Goal: Task Accomplishment & Management: Manage account settings

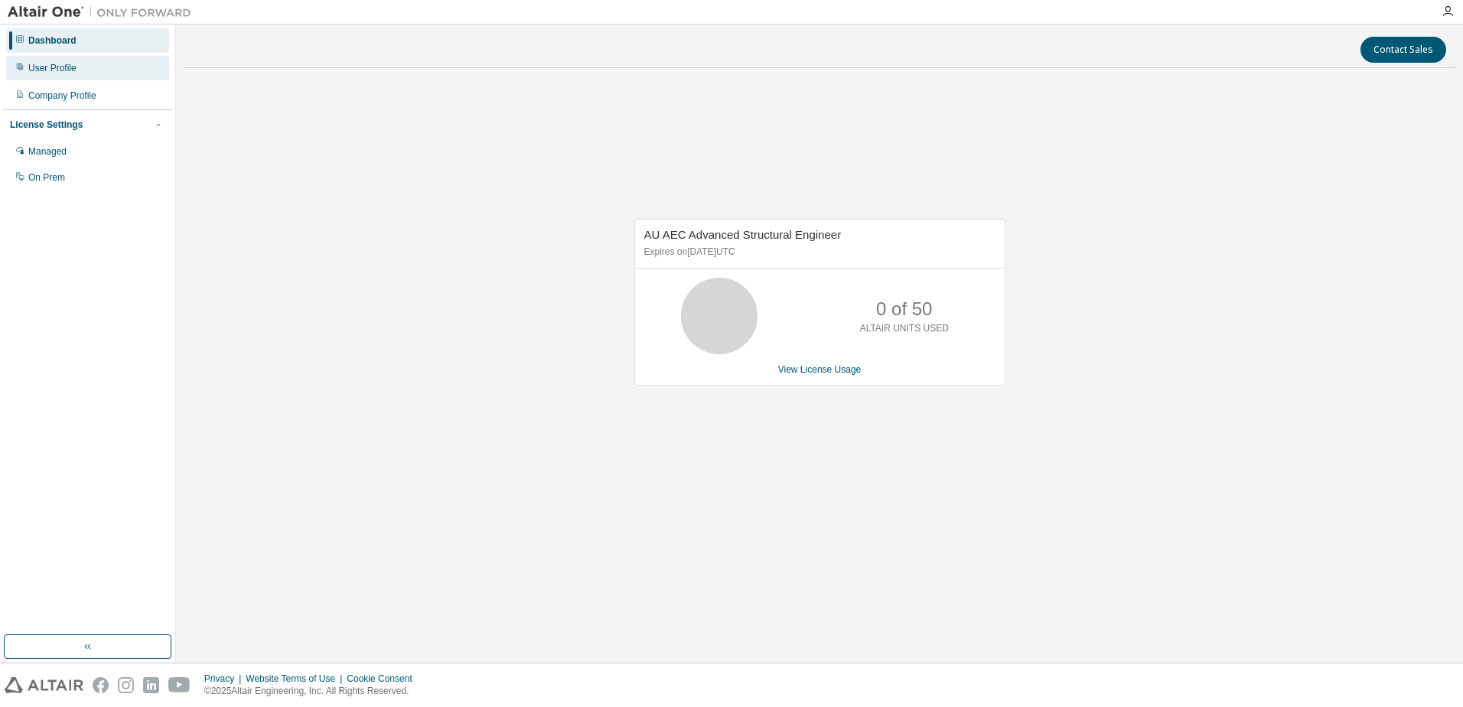
click at [102, 75] on div "User Profile" at bounding box center [87, 68] width 163 height 24
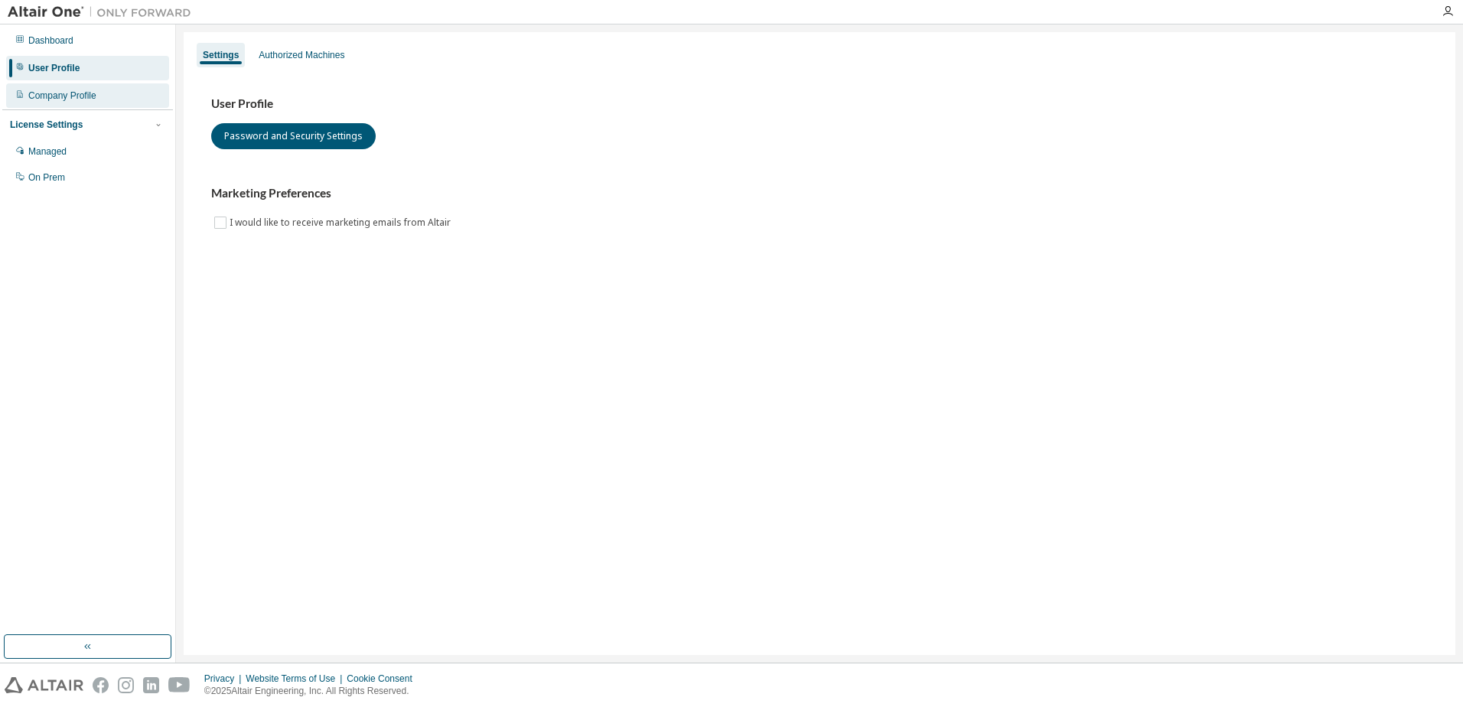
click at [122, 97] on div "Company Profile" at bounding box center [87, 95] width 163 height 24
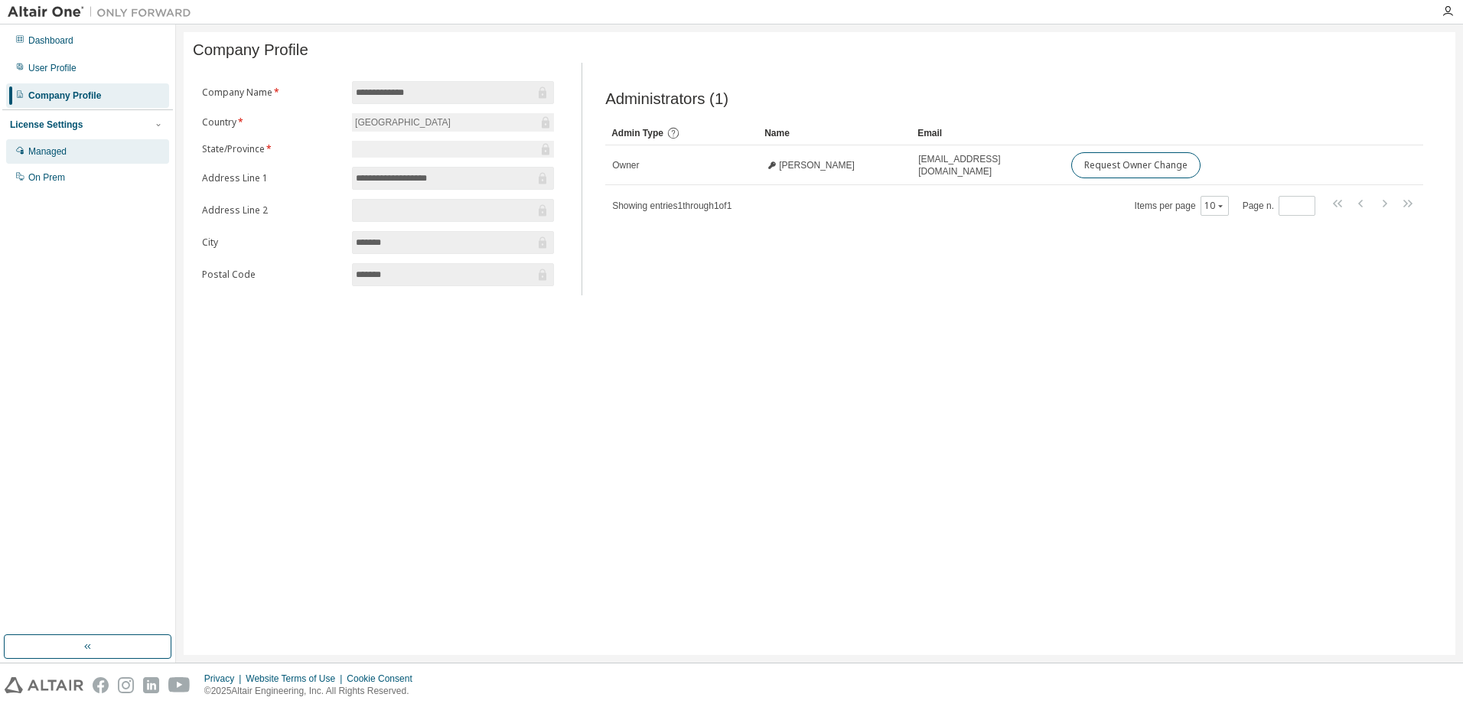
click at [116, 155] on div "Managed" at bounding box center [87, 151] width 163 height 24
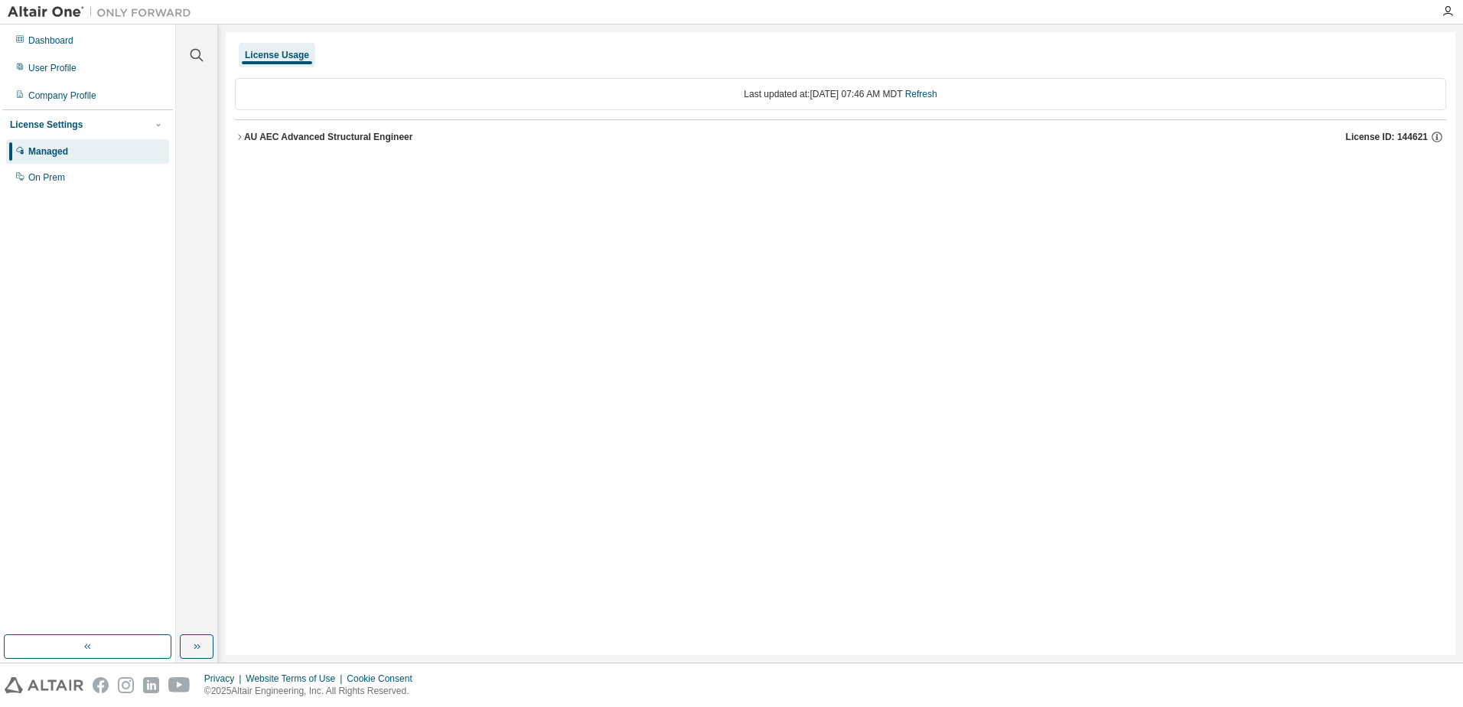
click at [59, 15] on img at bounding box center [103, 12] width 191 height 15
click at [53, 34] on div "Dashboard" at bounding box center [87, 40] width 163 height 24
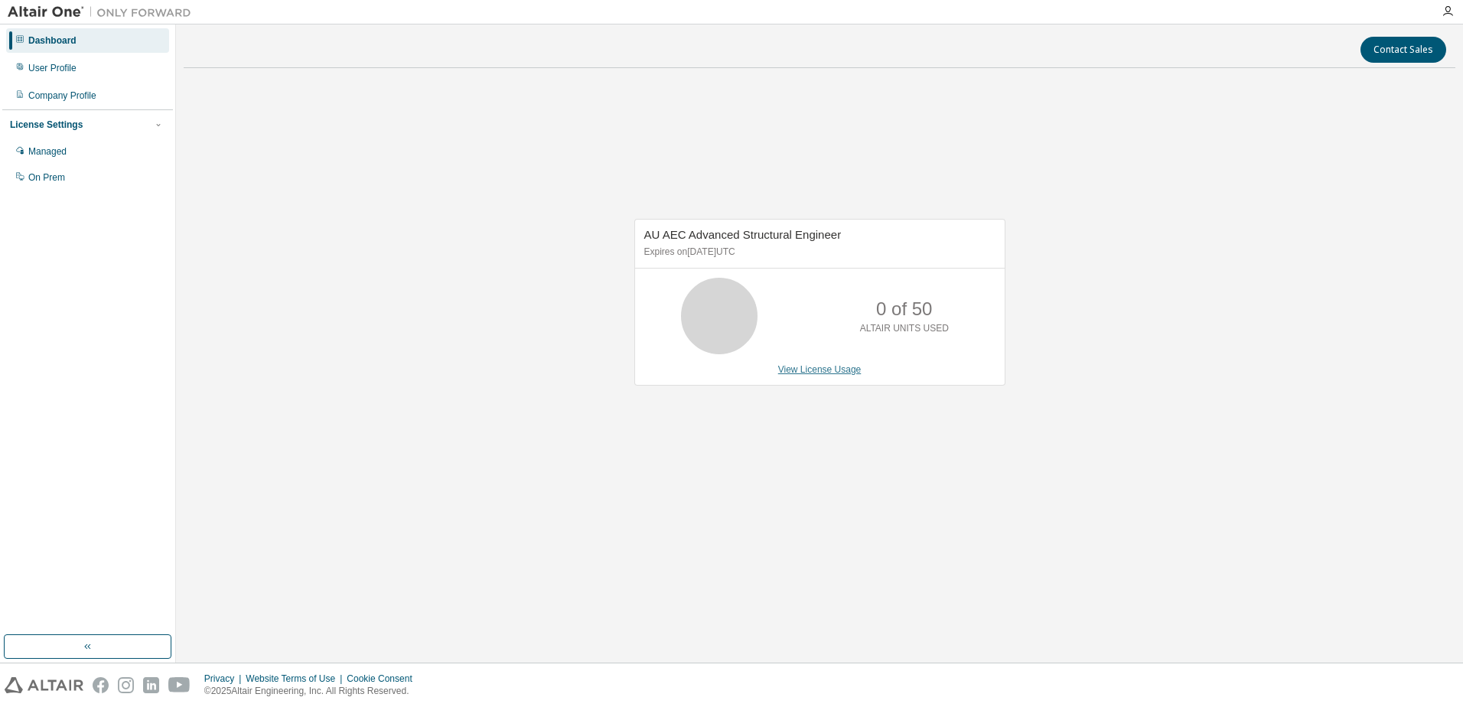
click at [852, 364] on link "View License Usage" at bounding box center [819, 369] width 83 height 11
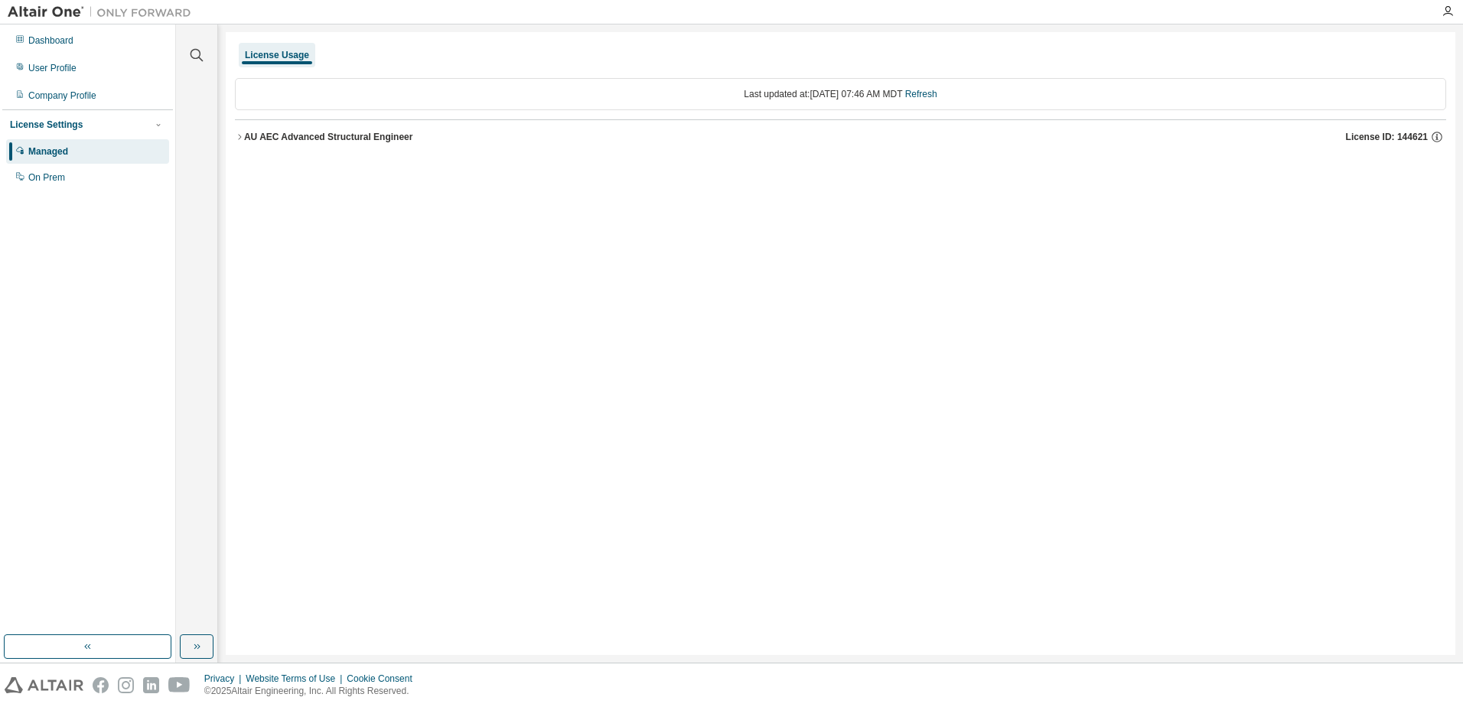
click at [27, 11] on img at bounding box center [103, 12] width 191 height 15
click at [119, 9] on img at bounding box center [103, 12] width 191 height 15
click at [148, 134] on div "License Settings Managed On Prem" at bounding box center [87, 150] width 171 height 82
click at [153, 130] on button "button" at bounding box center [159, 125] width 14 height 14
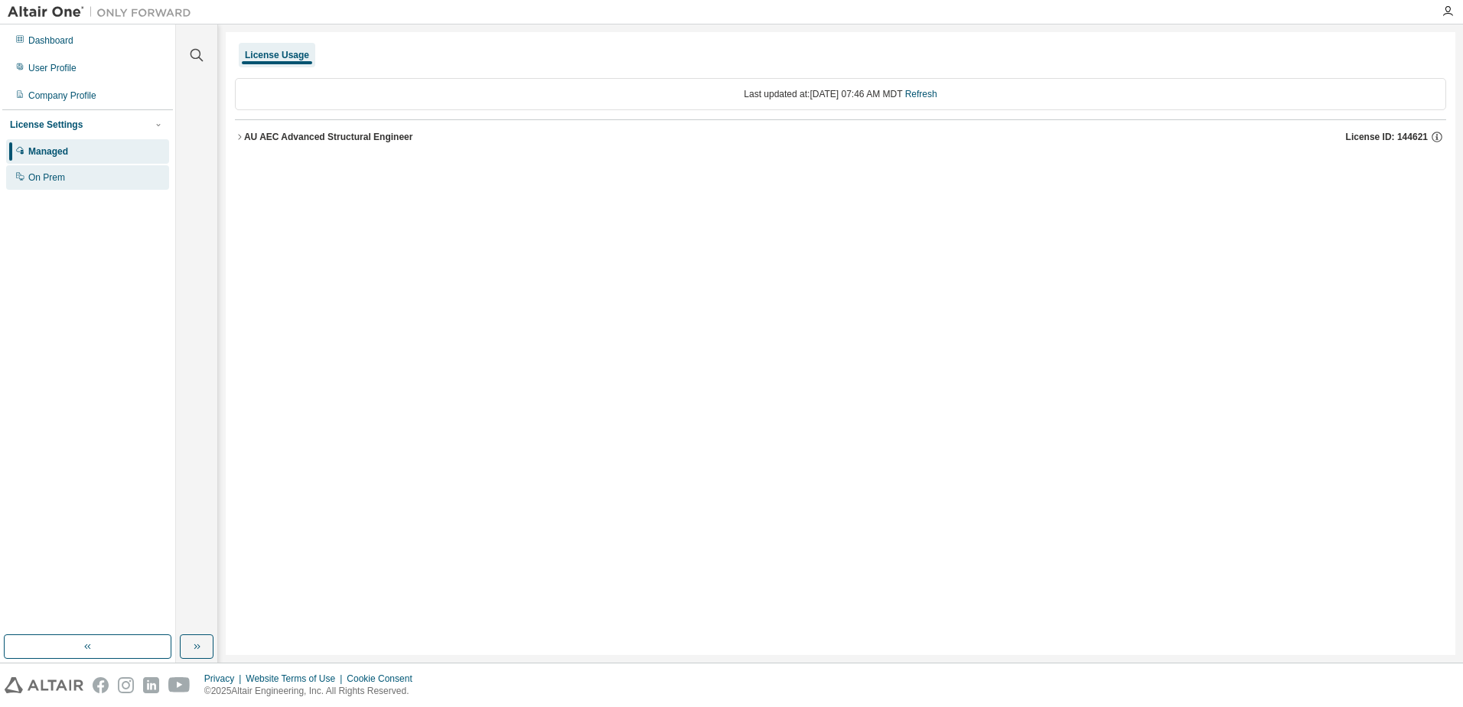
click at [132, 168] on div "On Prem" at bounding box center [87, 177] width 163 height 24
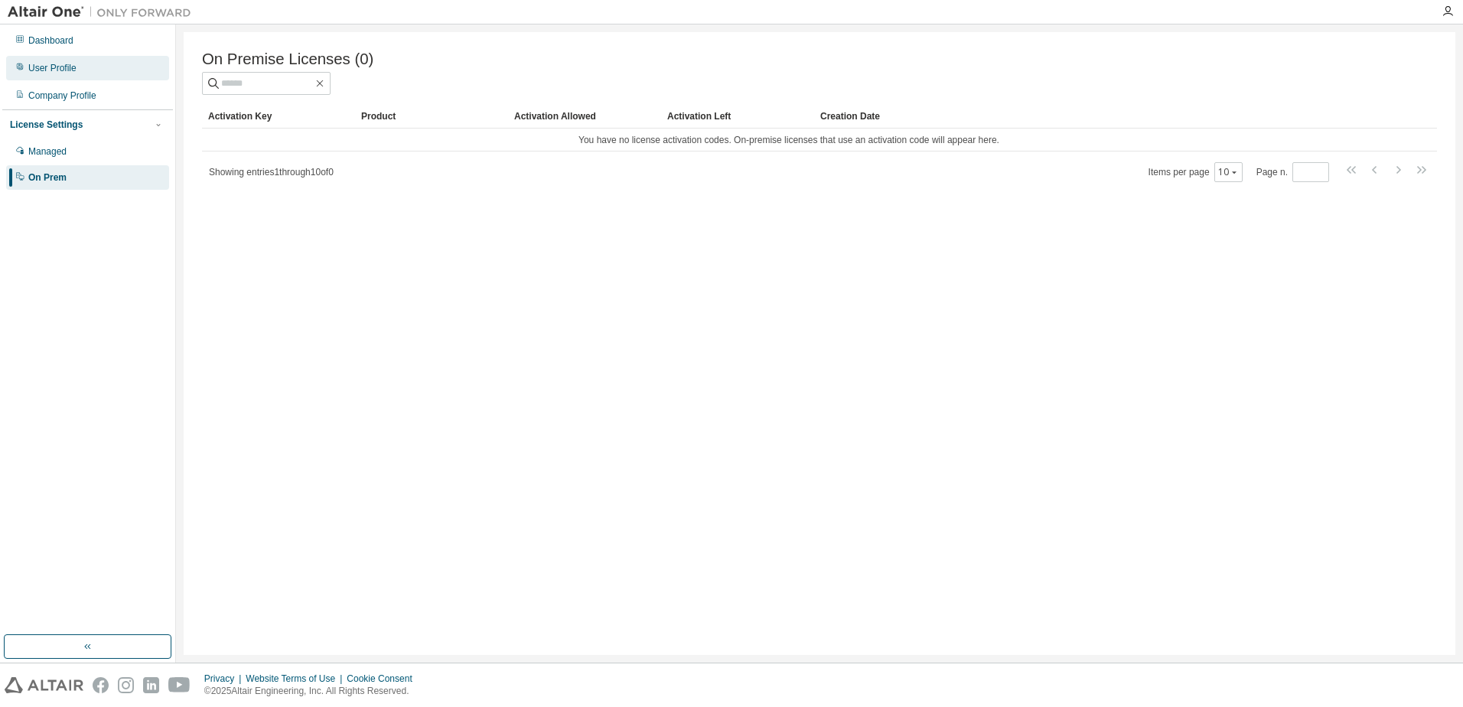
click at [86, 74] on div "User Profile" at bounding box center [87, 68] width 163 height 24
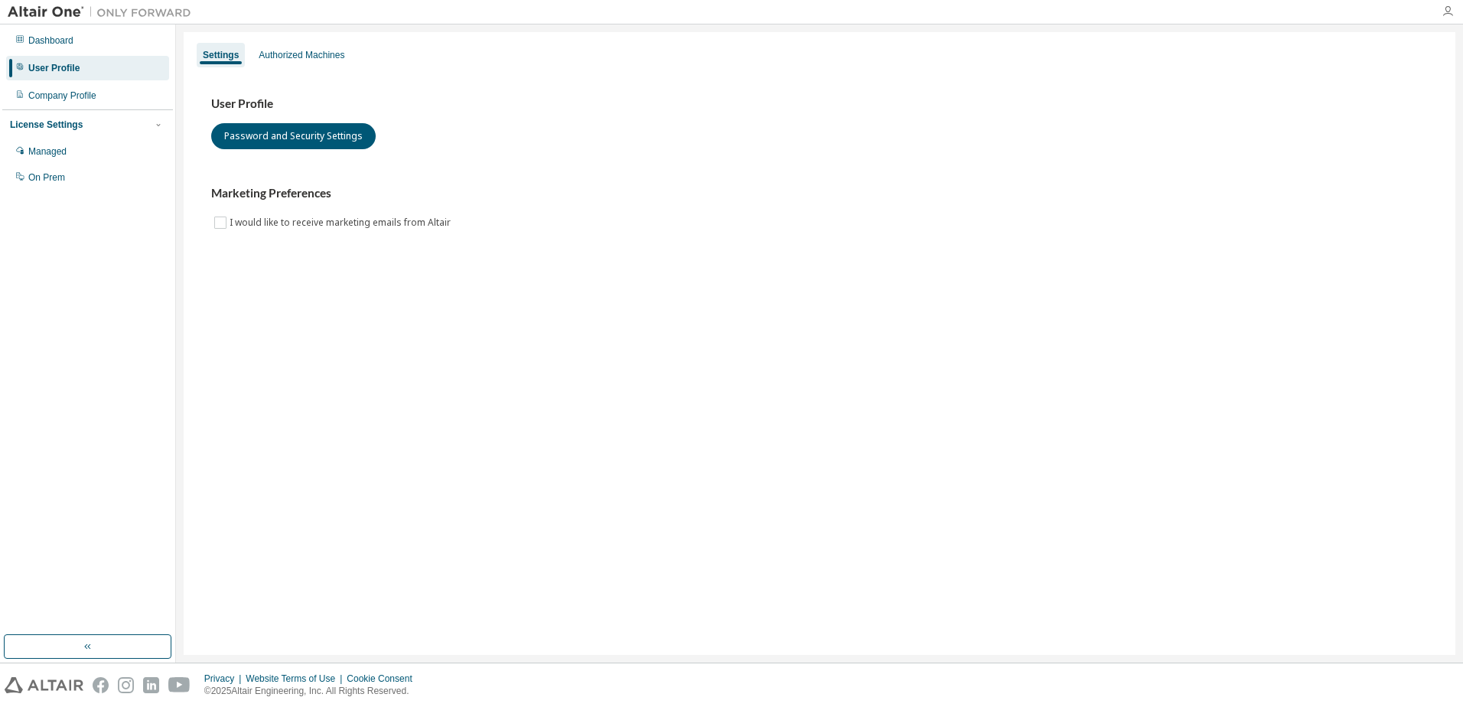
click at [1444, 11] on icon "button" at bounding box center [1448, 11] width 12 height 12
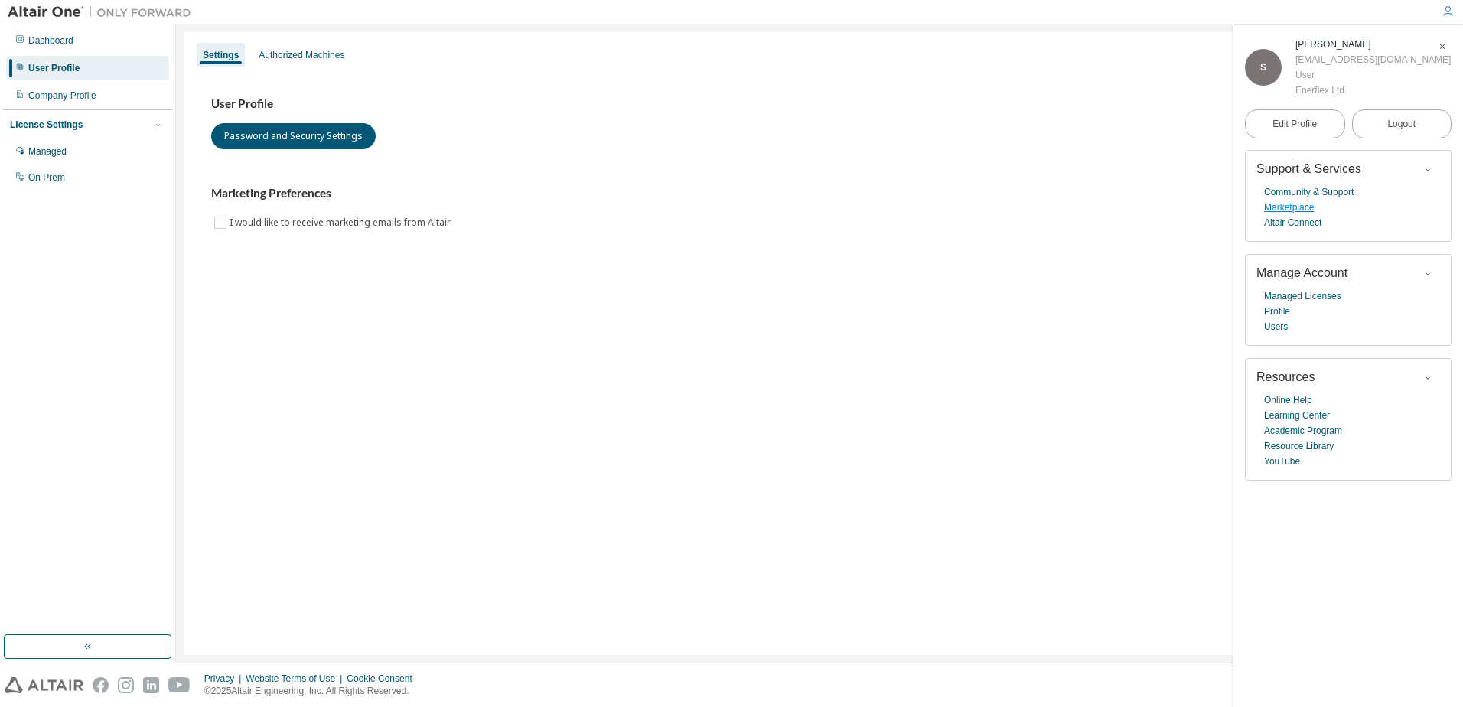
click at [1311, 204] on link "Marketplace" at bounding box center [1289, 207] width 50 height 15
